Goal: Information Seeking & Learning: Learn about a topic

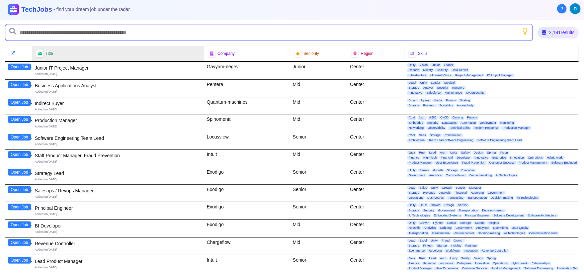
click at [57, 35] on input "text" at bounding box center [269, 32] width 528 height 16
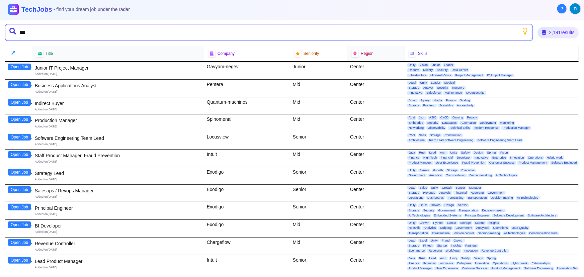
type input "****"
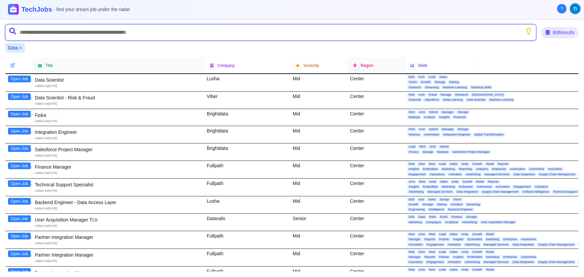
type input "*"
type input "*******"
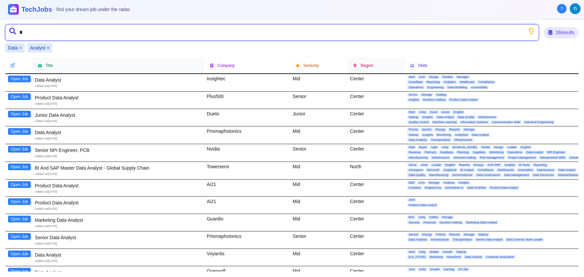
type input "**"
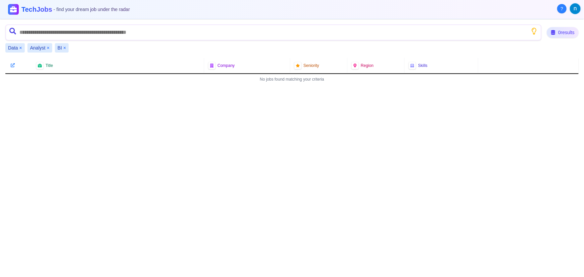
click at [66, 46] on div "BI ×" at bounding box center [62, 47] width 14 height 9
click at [65, 46] on button "×" at bounding box center [64, 48] width 3 height 7
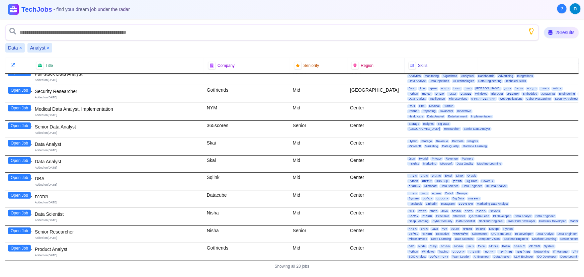
scroll to position [276, 0]
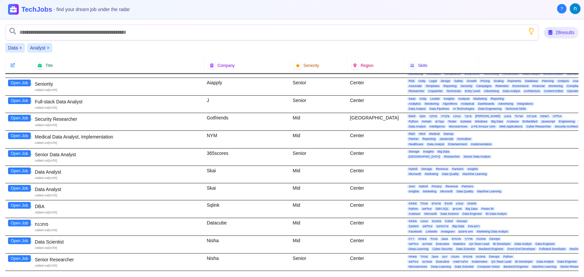
click at [25, 169] on button "Open Job" at bounding box center [19, 171] width 23 height 7
drag, startPoint x: 36, startPoint y: 150, endPoint x: 227, endPoint y: 150, distance: 190.6
click at [227, 150] on div "Open Job Senior Data Analyst Added on 22nd March 2025 365scores Senior Center S…" at bounding box center [292, 157] width 574 height 17
click at [227, 150] on div "365scores" at bounding box center [247, 157] width 86 height 17
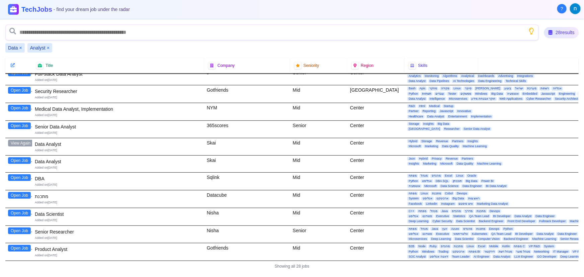
scroll to position [306, 0]
click at [290, 262] on div "Showing all 28 jobs" at bounding box center [292, 266] width 574 height 11
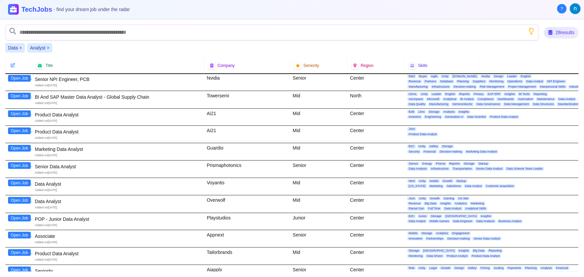
scroll to position [63, 0]
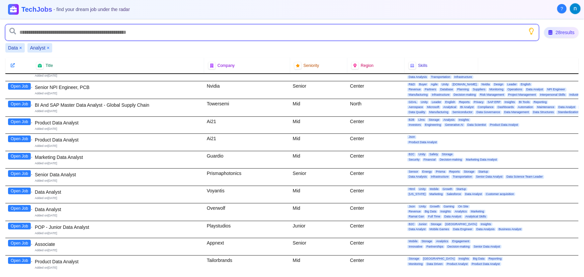
click at [48, 35] on input "text" at bounding box center [272, 32] width 534 height 16
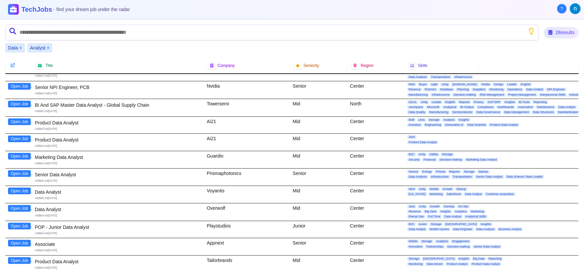
click at [45, 46] on span "Analyst" at bounding box center [37, 48] width 15 height 7
click at [48, 47] on button "×" at bounding box center [48, 48] width 3 height 7
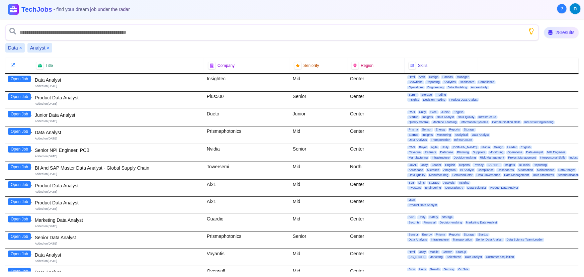
click at [50, 47] on div "Data × Analyst ×" at bounding box center [292, 47] width 574 height 9
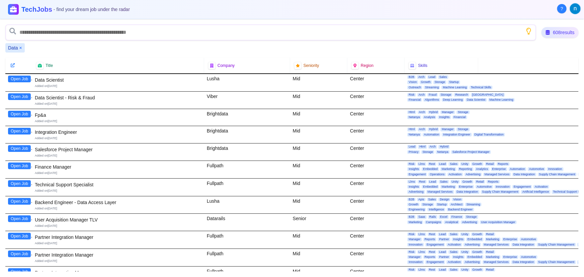
click at [18, 46] on div "Data ×" at bounding box center [14, 47] width 19 height 9
click at [22, 47] on div "Data ×" at bounding box center [14, 47] width 19 height 9
click at [17, 47] on span "Data" at bounding box center [13, 48] width 10 height 7
click at [19, 47] on button "×" at bounding box center [20, 48] width 3 height 7
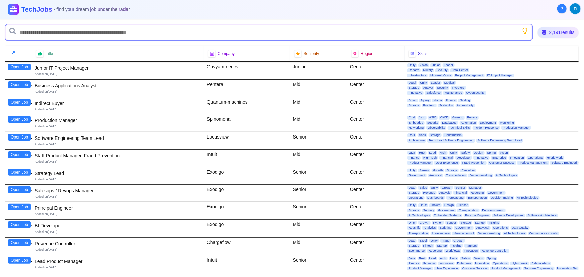
click at [50, 39] on input "text" at bounding box center [269, 32] width 528 height 16
type input "*"
type input "****"
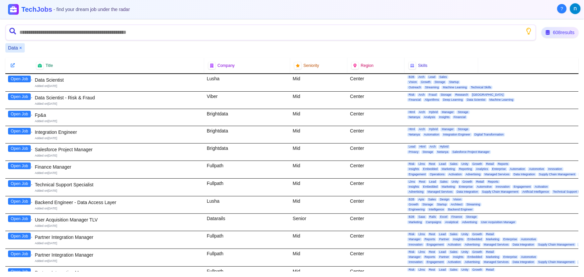
click at [18, 47] on div "Data ×" at bounding box center [14, 47] width 19 height 9
click at [20, 48] on button "×" at bounding box center [20, 48] width 3 height 7
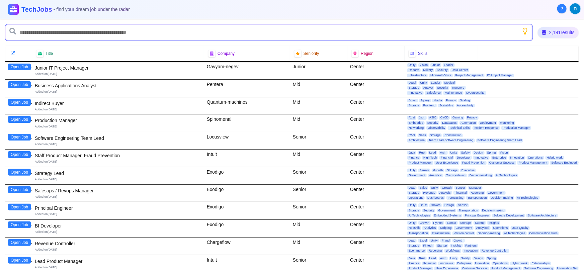
click at [26, 37] on input "text" at bounding box center [269, 32] width 528 height 16
type input "**********"
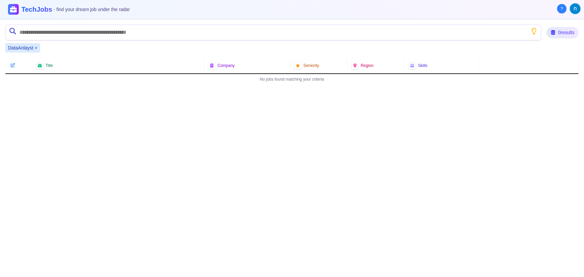
click at [29, 47] on span "DataAnlayst" at bounding box center [20, 48] width 25 height 7
copy span "DataAnlayst"
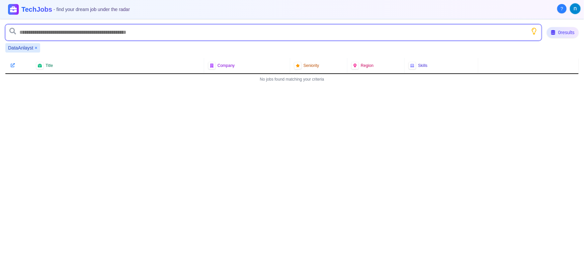
click at [38, 36] on input "text" at bounding box center [273, 32] width 537 height 16
paste input "**********"
type input "**********"
click at [30, 31] on input "**********" at bounding box center [273, 32] width 537 height 16
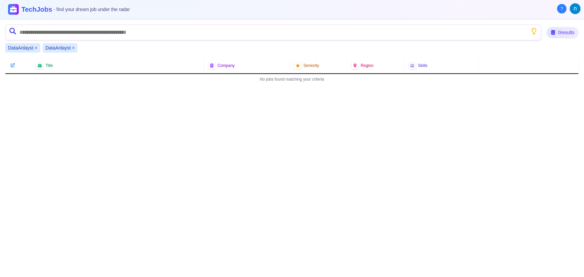
click at [70, 47] on span "DataAnlayst" at bounding box center [58, 48] width 25 height 7
click at [71, 48] on div "DataAnlayst ×" at bounding box center [60, 47] width 35 height 9
click at [93, 52] on div "DataAnlayst × DataAnlayst ×" at bounding box center [292, 47] width 574 height 9
click at [67, 45] on span "DataAnlayst" at bounding box center [58, 48] width 25 height 7
click at [73, 48] on button "×" at bounding box center [73, 48] width 3 height 7
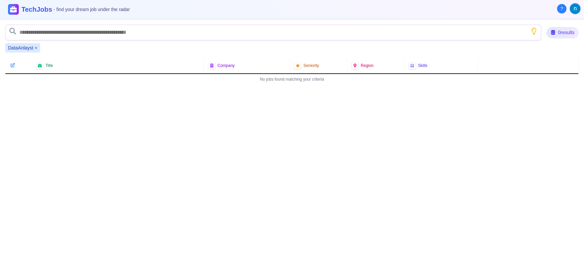
click at [36, 46] on button "×" at bounding box center [35, 48] width 3 height 7
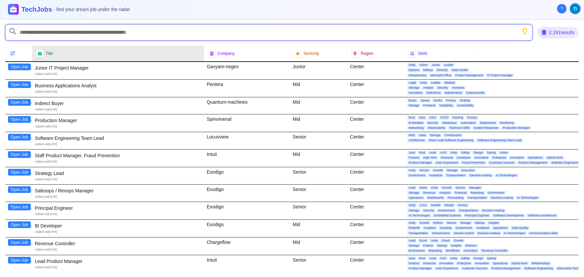
click at [38, 27] on input "text" at bounding box center [269, 32] width 528 height 16
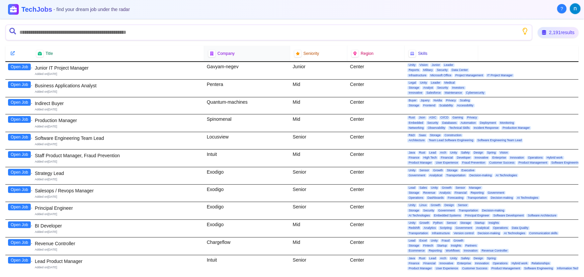
click at [225, 54] on span "Company" at bounding box center [226, 53] width 17 height 5
click at [78, 20] on div "2,191 results Title Company Seniority Region Skills Open Job Junior IT Project …" at bounding box center [292, 148] width 584 height 258
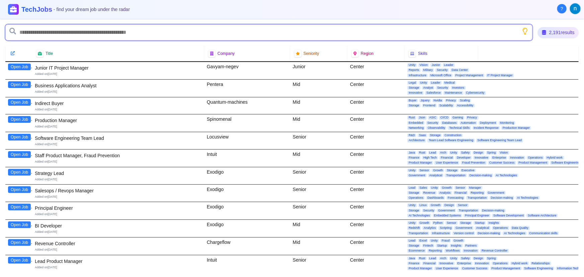
click at [84, 29] on input "text" at bounding box center [269, 32] width 528 height 16
type input "*****"
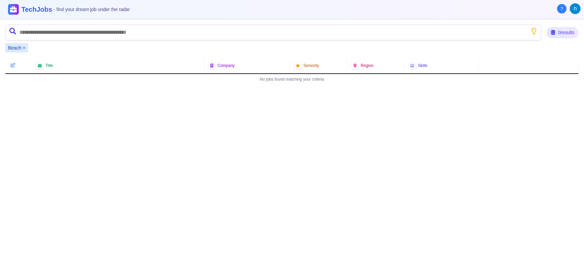
click at [25, 48] on button "×" at bounding box center [24, 48] width 3 height 7
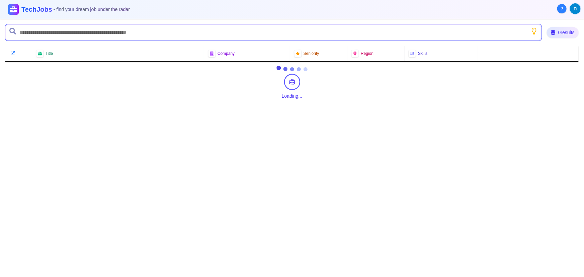
click at [22, 30] on input "text" at bounding box center [273, 32] width 537 height 16
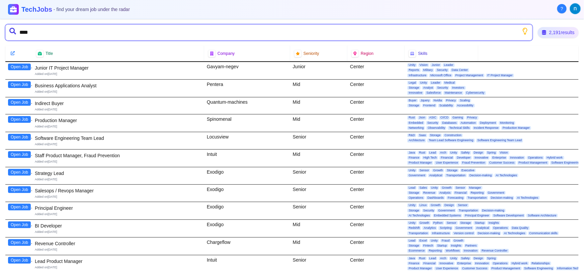
type input "*****"
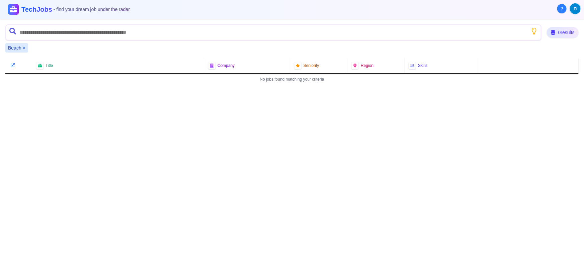
click at [26, 47] on div "Beach ×" at bounding box center [16, 47] width 23 height 9
click at [25, 47] on button "×" at bounding box center [24, 48] width 3 height 7
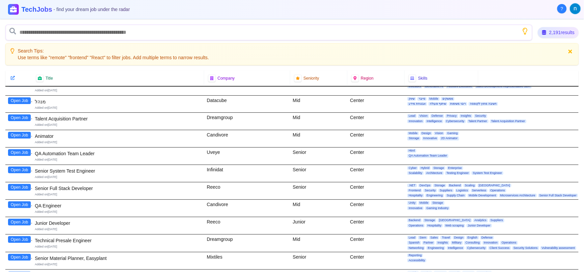
scroll to position [365, 0]
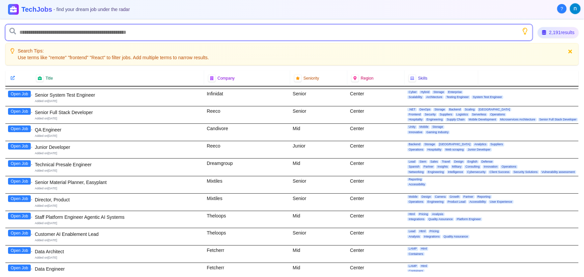
click at [44, 35] on input "text" at bounding box center [269, 32] width 528 height 16
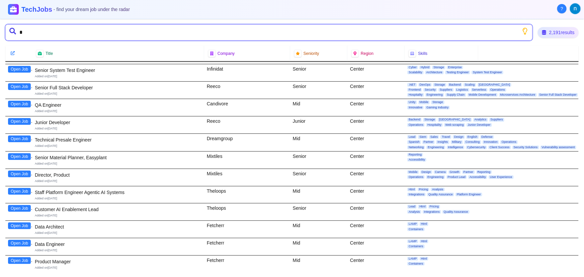
type input "**"
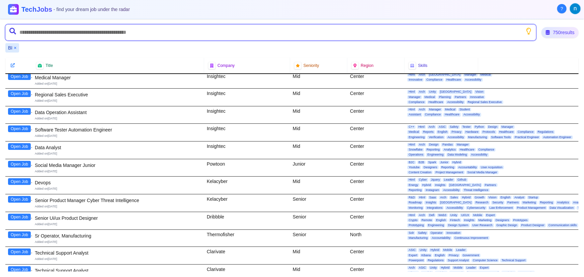
scroll to position [30, 0]
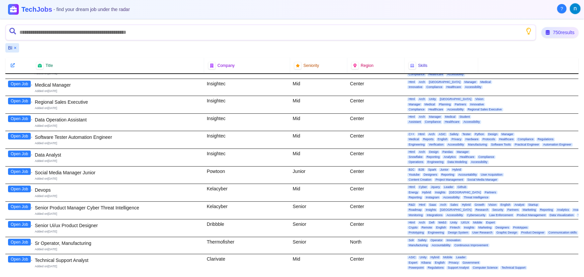
click at [19, 151] on button "Open Job" at bounding box center [19, 154] width 23 height 7
